Goal: Browse casually

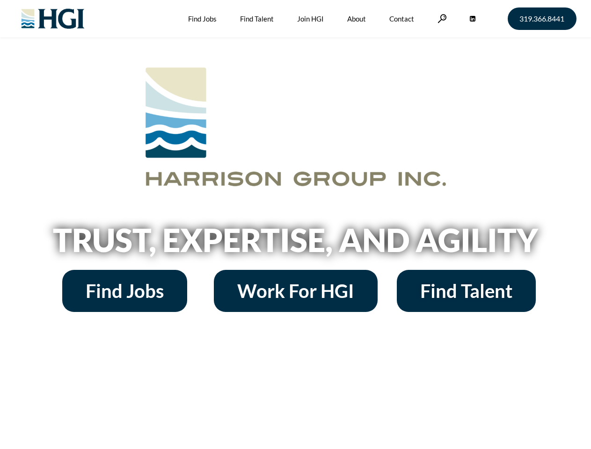
click at [295, 225] on h2 "Trust, Expertise, and Agility" at bounding box center [295, 240] width 533 height 32
click at [441, 18] on link at bounding box center [441, 18] width 9 height 9
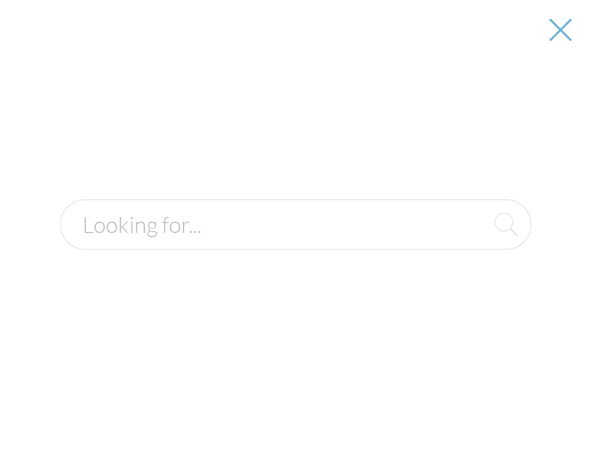
click at [295, 243] on h2 "Trust, Expertise, and Agility" at bounding box center [295, 240] width 533 height 32
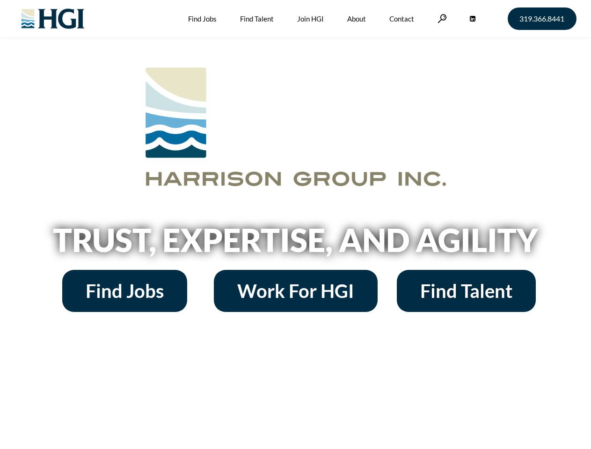
click at [295, 225] on h2 "Trust, Expertise, and Agility" at bounding box center [295, 240] width 533 height 32
click at [441, 18] on link at bounding box center [441, 18] width 9 height 9
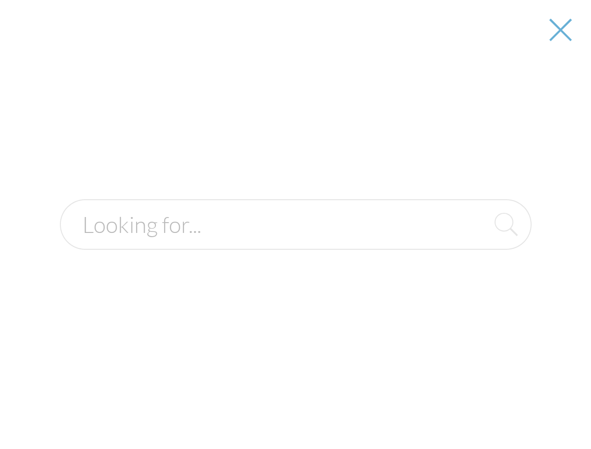
click at [295, 243] on h2 "Trust, Expertise, and Agility" at bounding box center [295, 240] width 533 height 32
